Goal: Navigation & Orientation: Go to known website

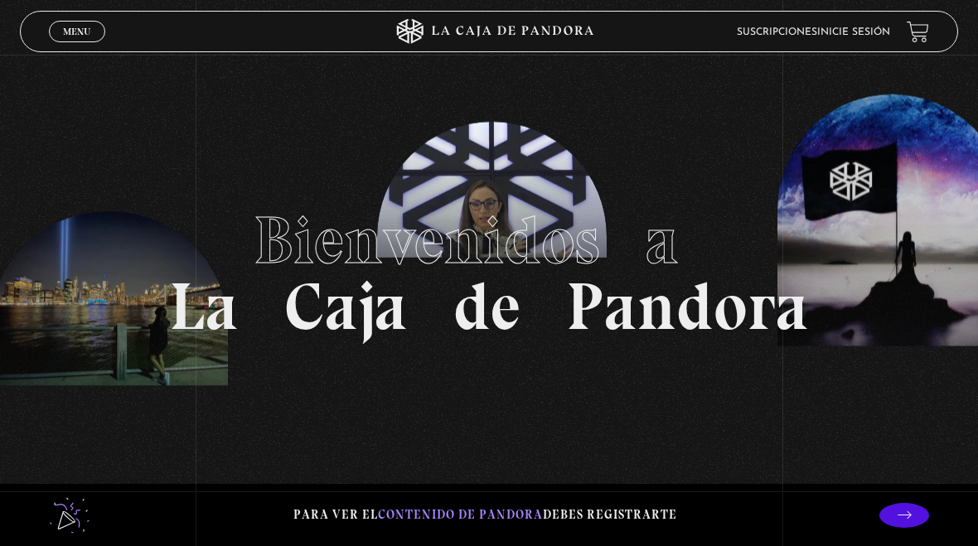
click at [868, 27] on link "Inicie sesión" at bounding box center [853, 32] width 73 height 10
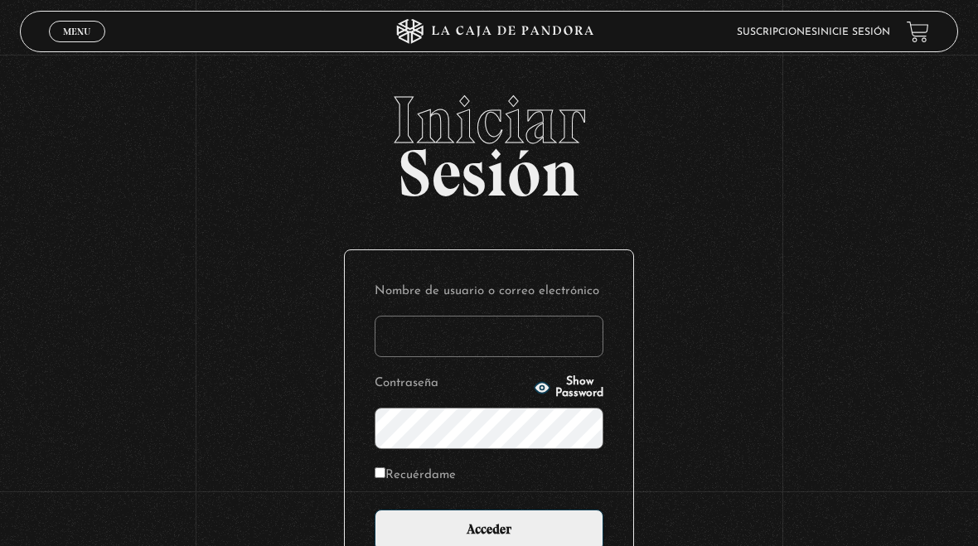
type input "meyro04@hotmail.com"
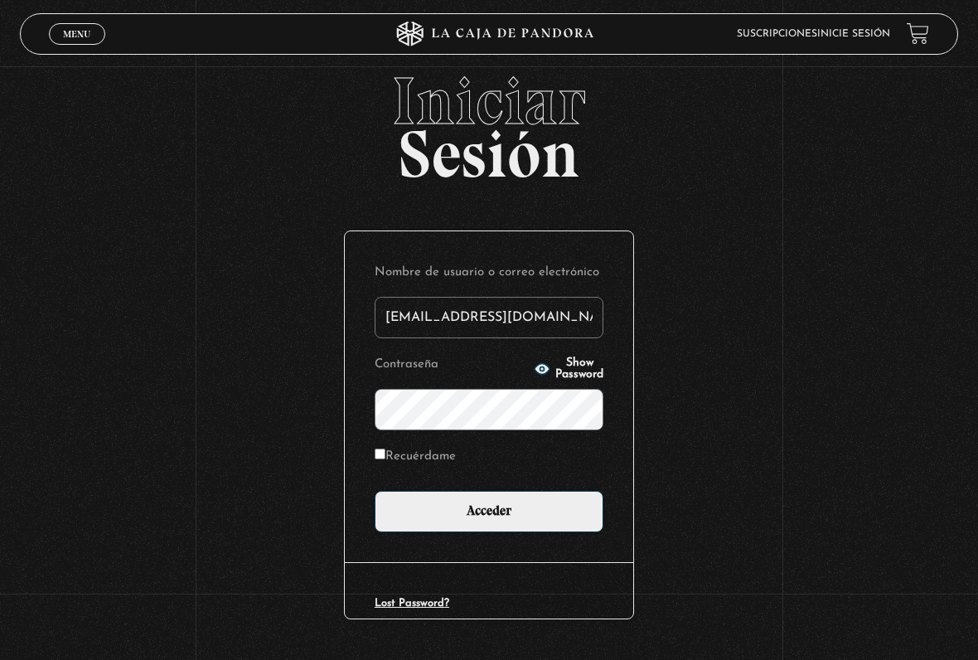
scroll to position [38, 0]
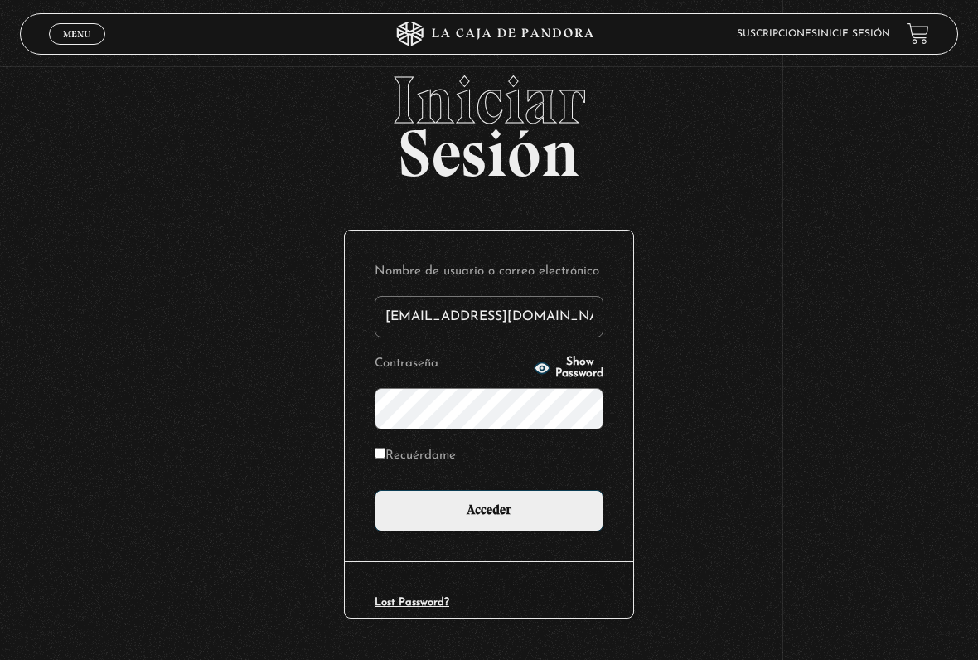
click at [554, 499] on input "Acceder" at bounding box center [489, 510] width 229 height 41
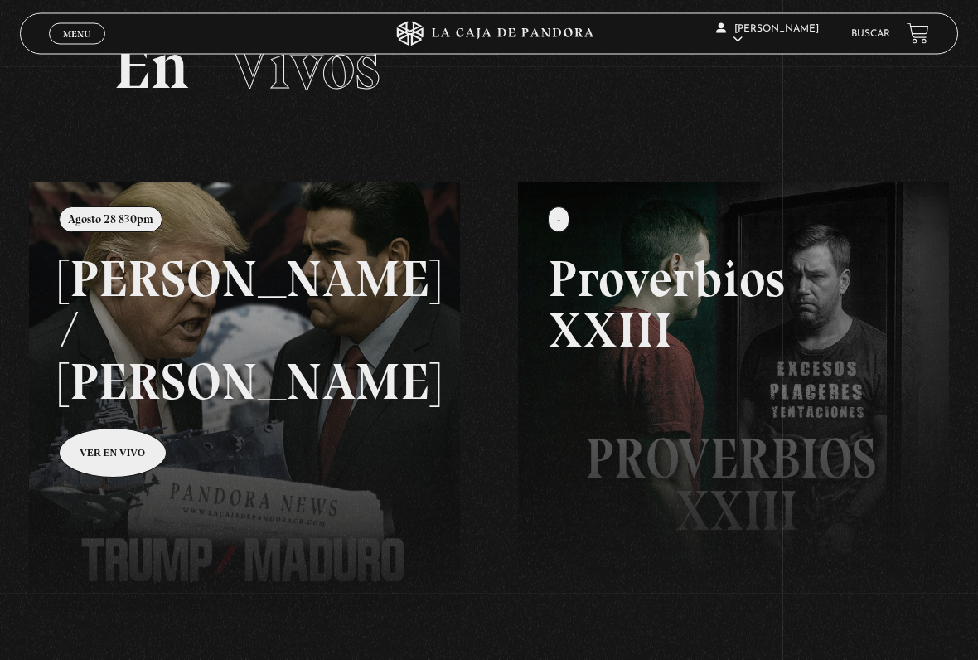
scroll to position [75, 0]
click at [120, 405] on link at bounding box center [518, 512] width 978 height 660
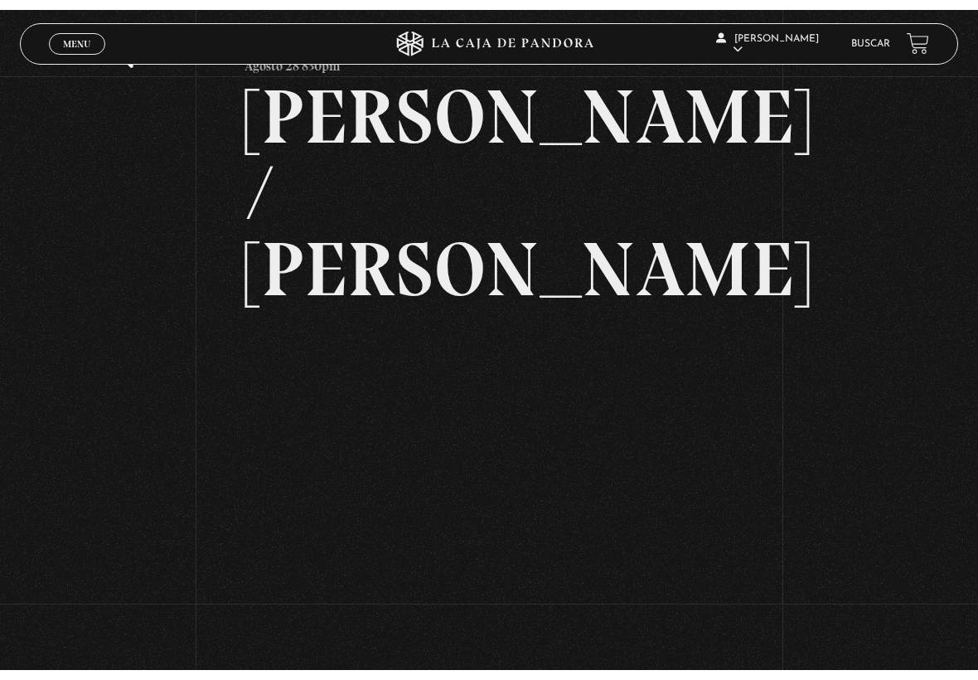
scroll to position [76, 0]
